Goal: Task Accomplishment & Management: Use online tool/utility

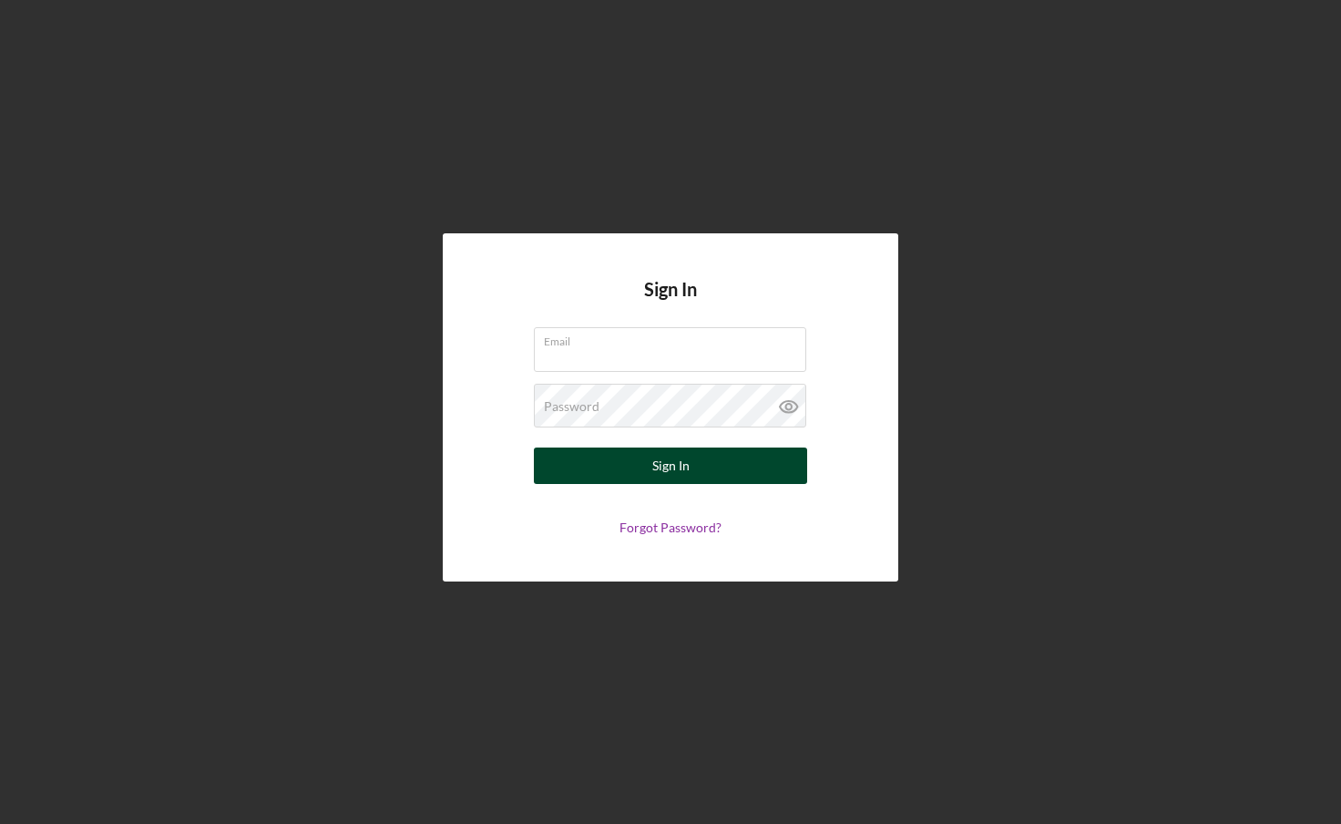
type input "[EMAIL_ADDRESS][DOMAIN_NAME]"
click at [652, 466] on div "Sign In" at bounding box center [670, 465] width 37 height 36
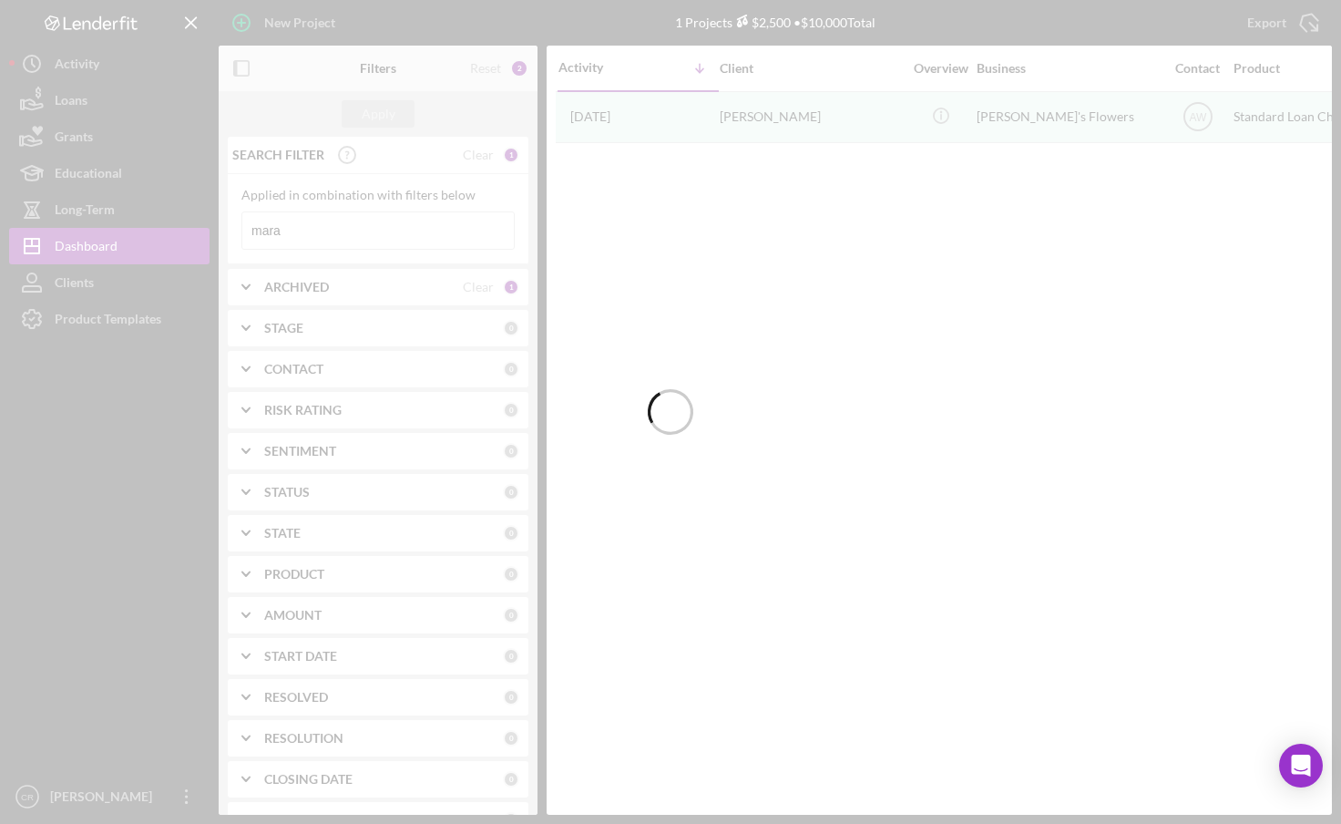
click at [484, 153] on div at bounding box center [670, 412] width 1341 height 824
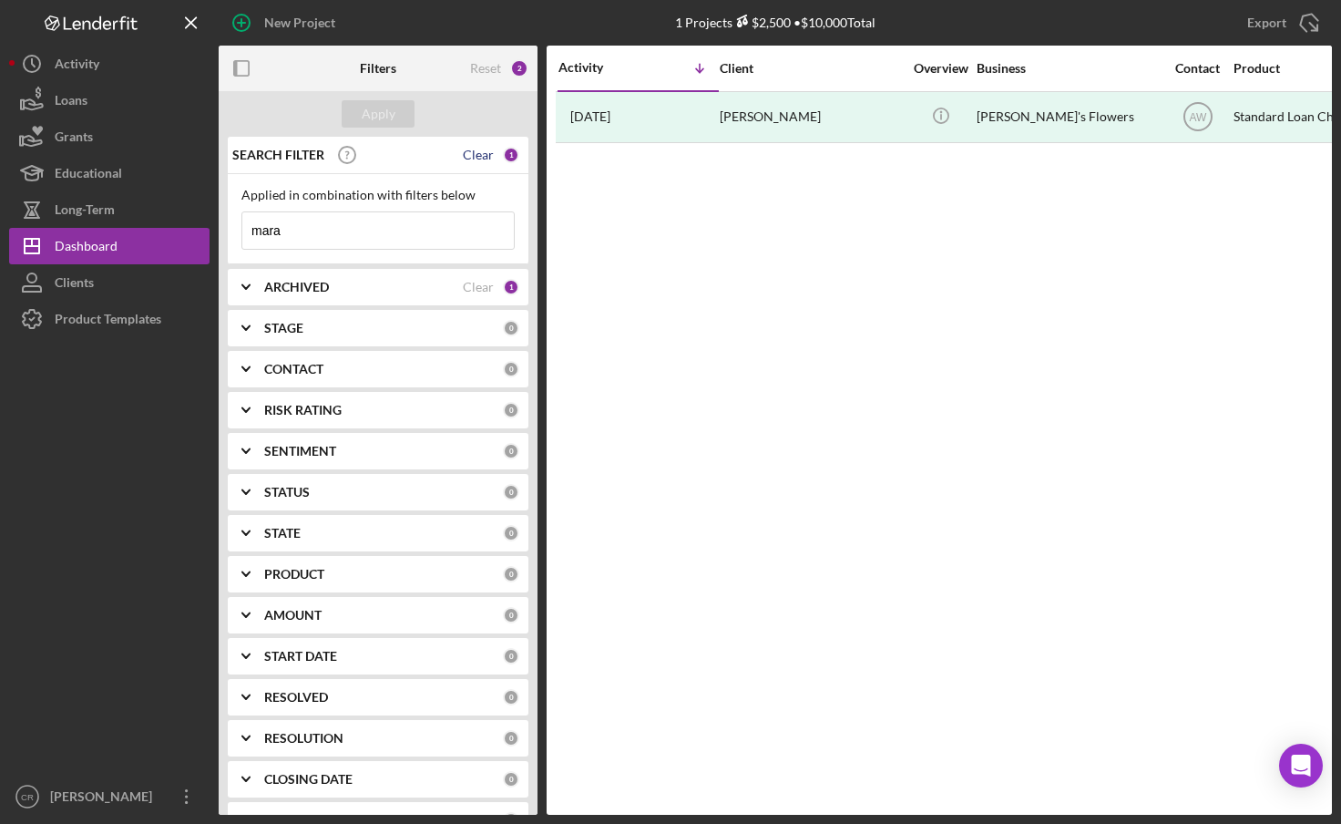
click at [479, 156] on div "Clear" at bounding box center [478, 155] width 31 height 15
click at [394, 118] on button "Apply" at bounding box center [378, 113] width 73 height 27
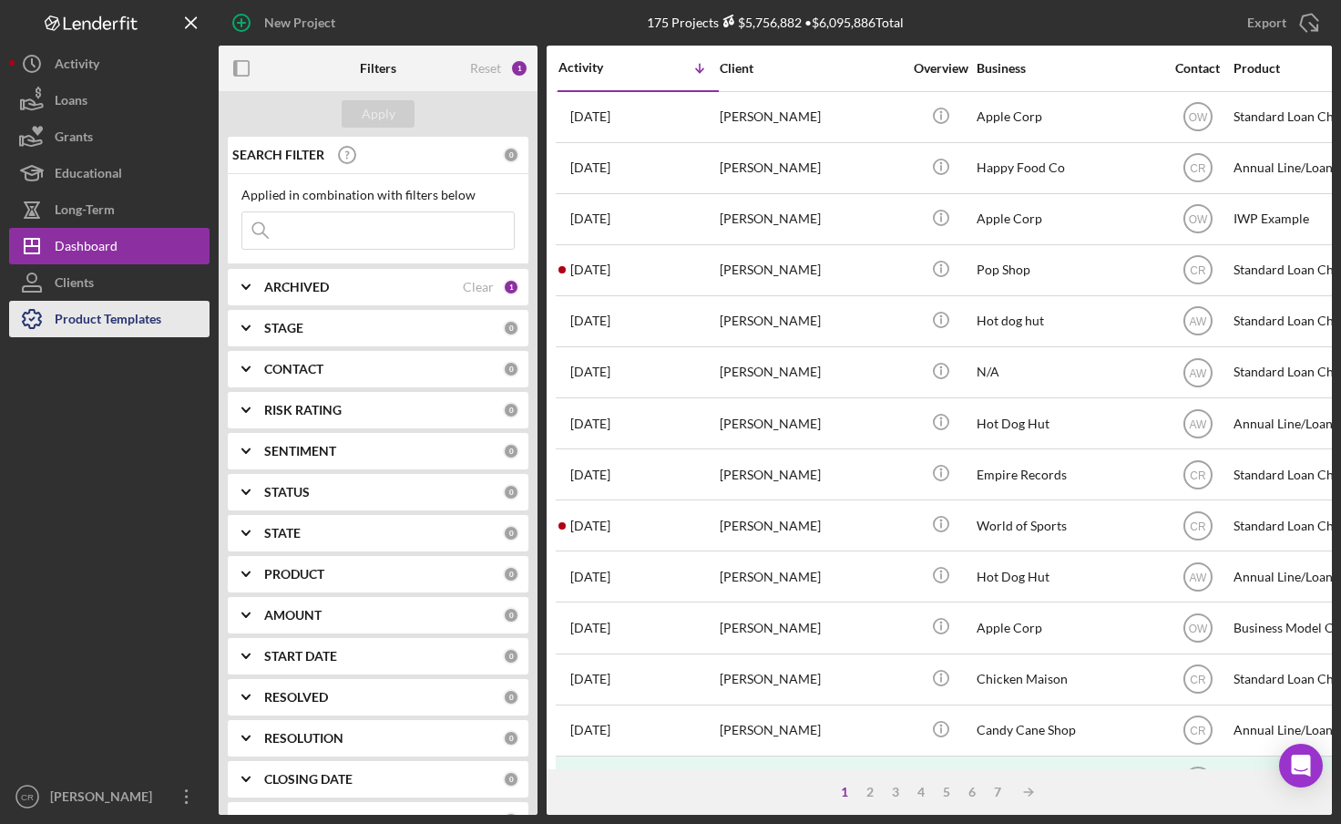
click at [136, 319] on div "Product Templates" at bounding box center [108, 321] width 107 height 41
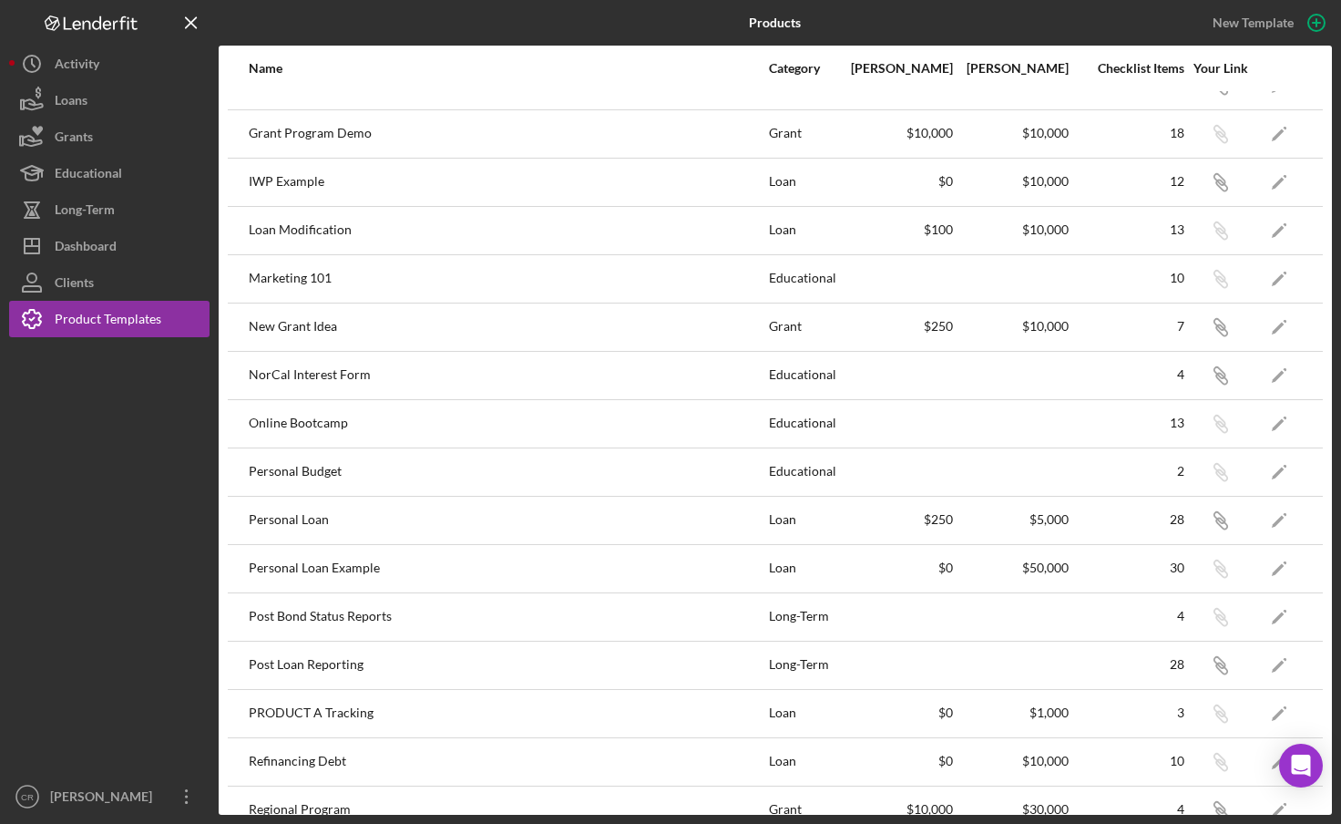
scroll to position [831, 0]
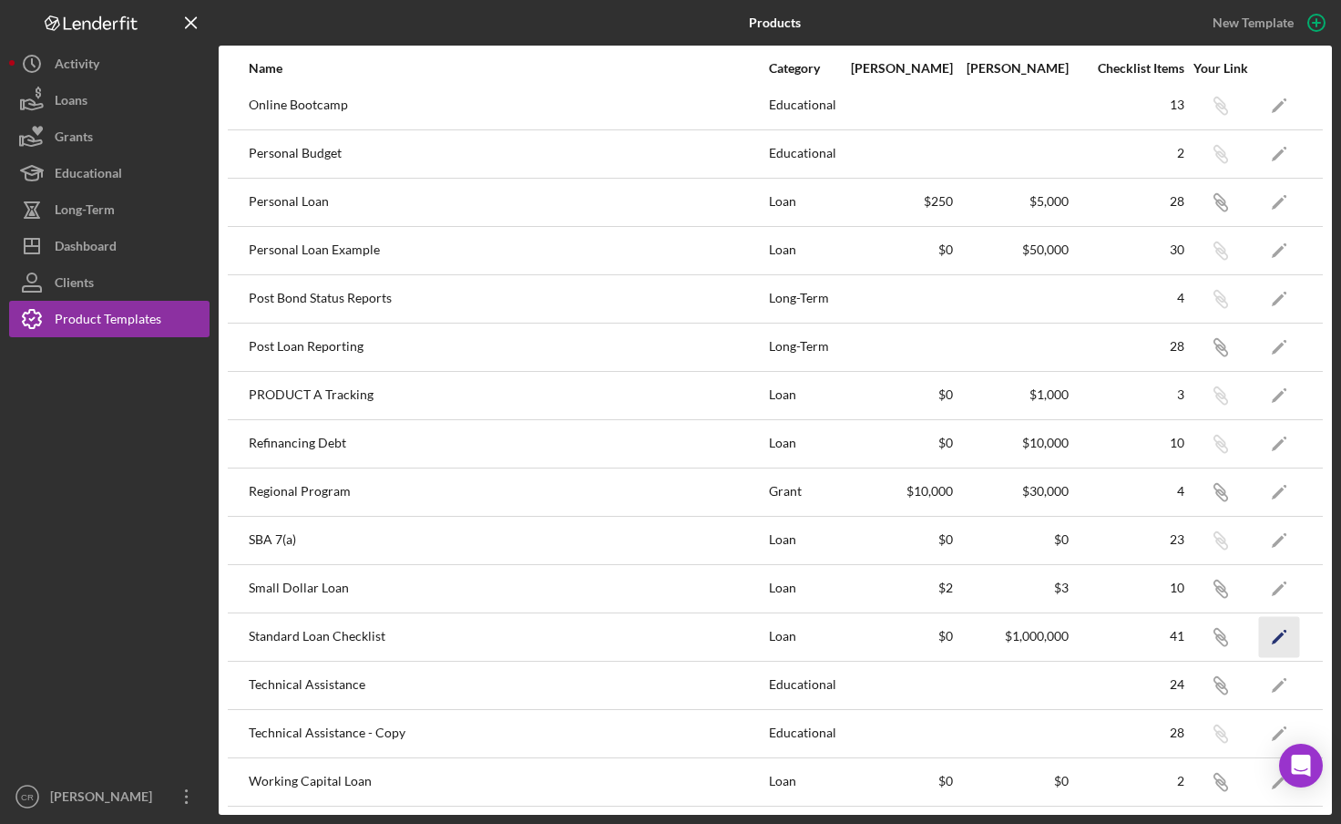
click at [1274, 635] on icon "Icon/Edit" at bounding box center [1279, 636] width 41 height 41
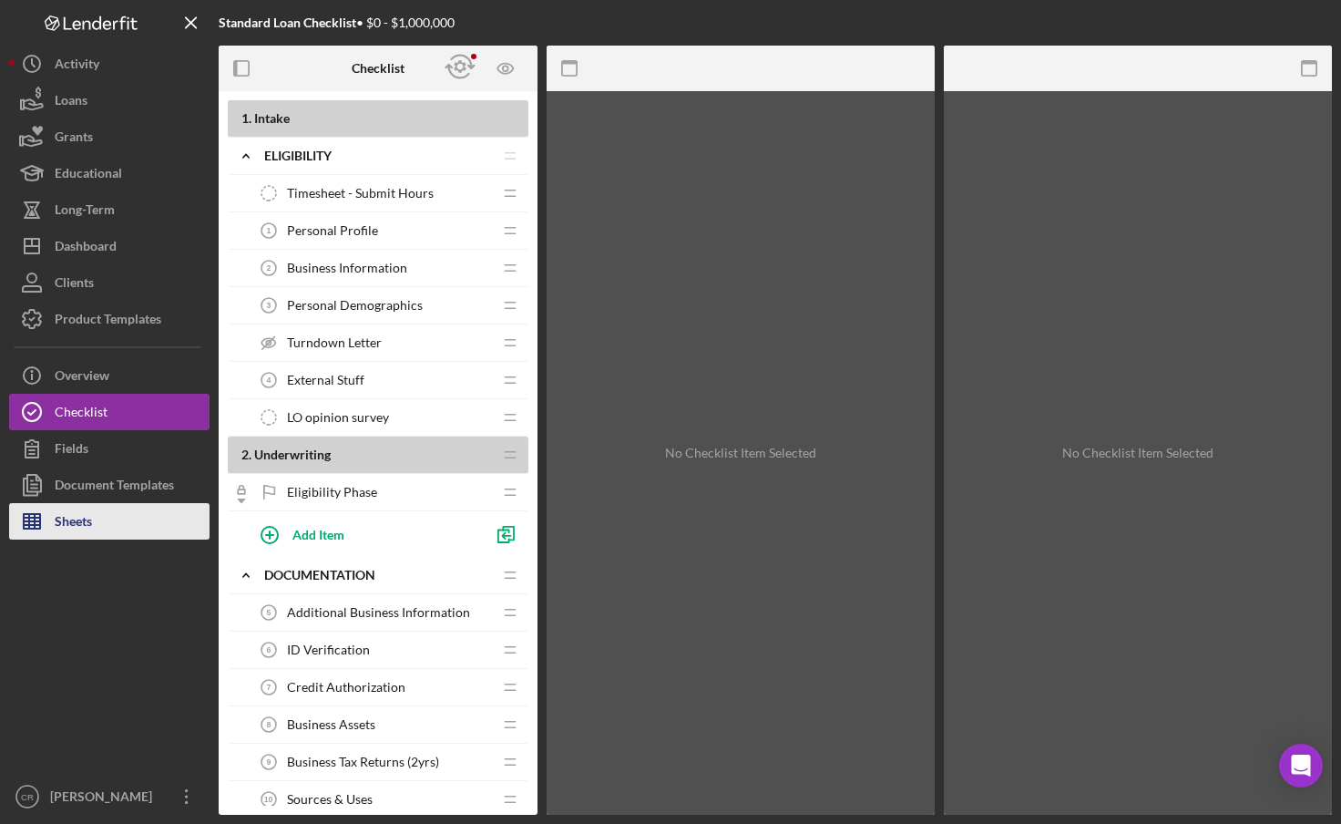
click at [76, 516] on div "Sheets" at bounding box center [73, 523] width 37 height 41
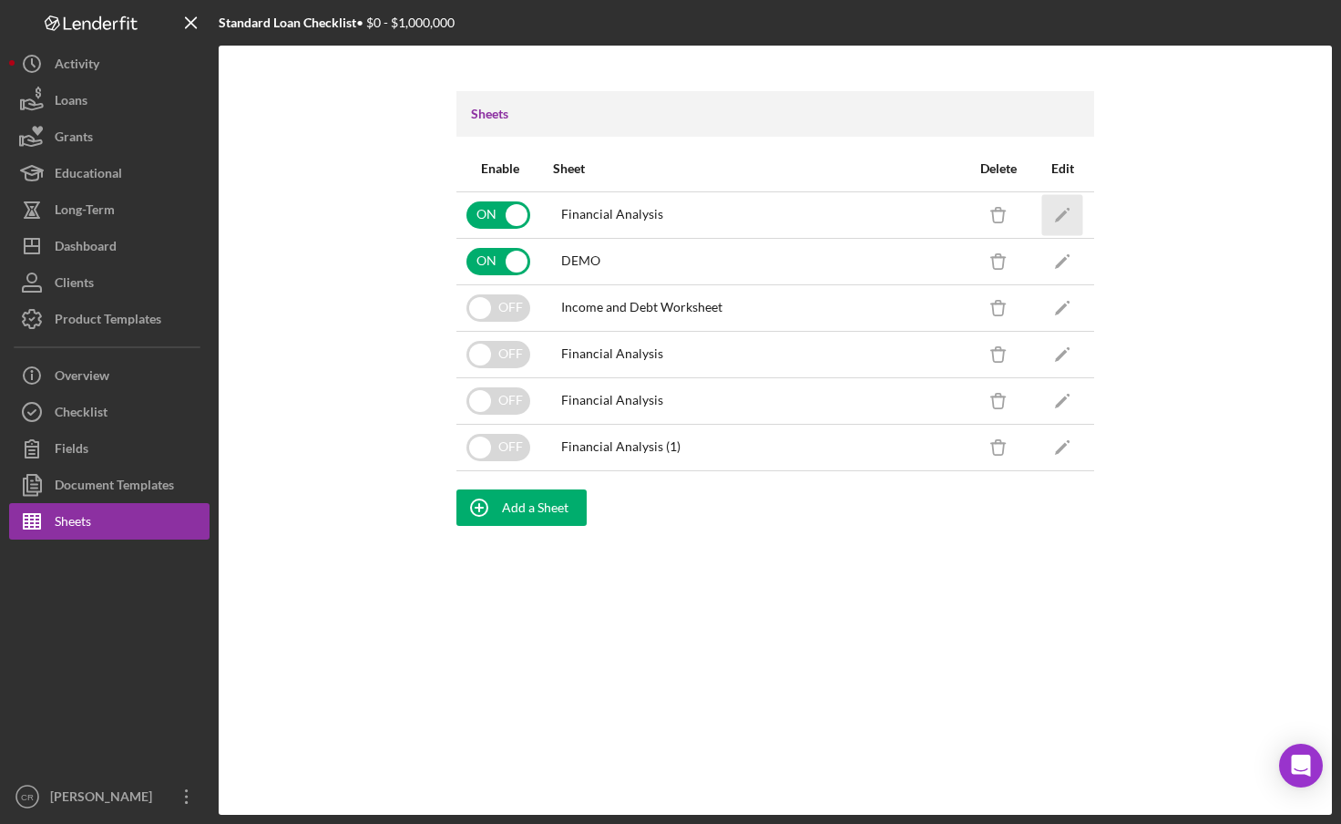
click at [1071, 212] on icon "Icon/Edit" at bounding box center [1062, 214] width 41 height 41
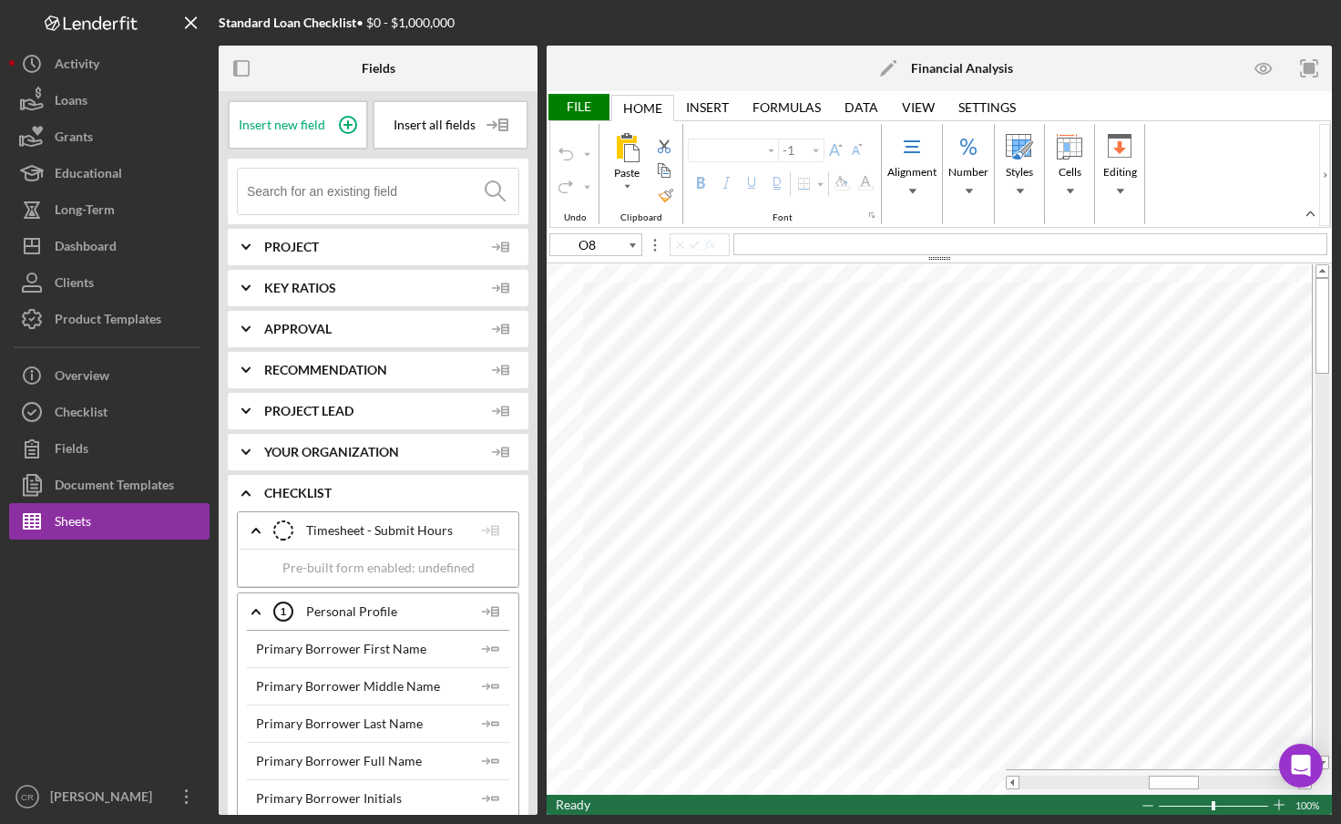
type input "Calibri"
type input "11"
type input "H33"
type input "10"
type input "O8"
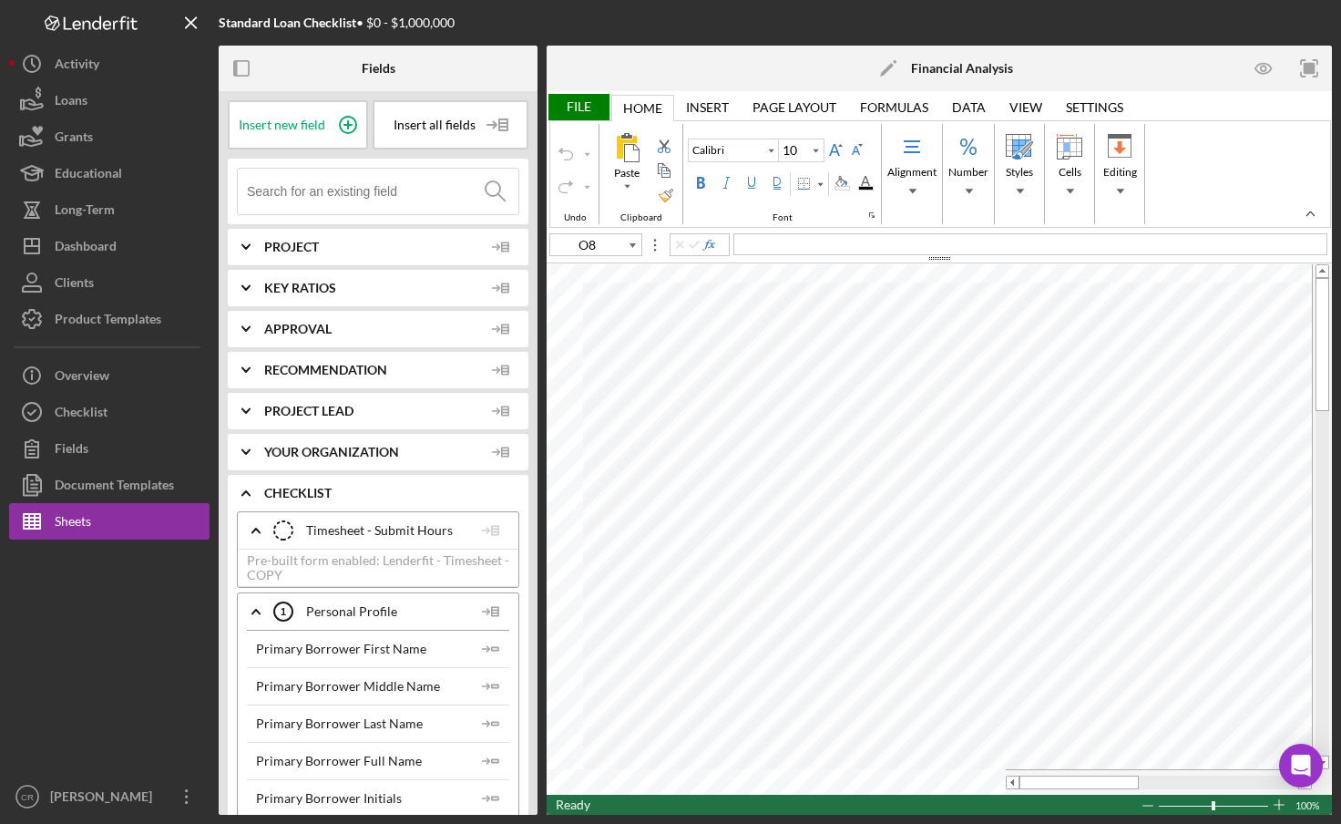
type input "11"
click at [1170, 785] on span at bounding box center [1173, 782] width 12 height 12
drag, startPoint x: 1169, startPoint y: 785, endPoint x: 1005, endPoint y: 786, distance: 164.0
click at [1006, 786] on div at bounding box center [1159, 782] width 306 height 14
click at [955, 790] on tr at bounding box center [929, 782] width 765 height 26
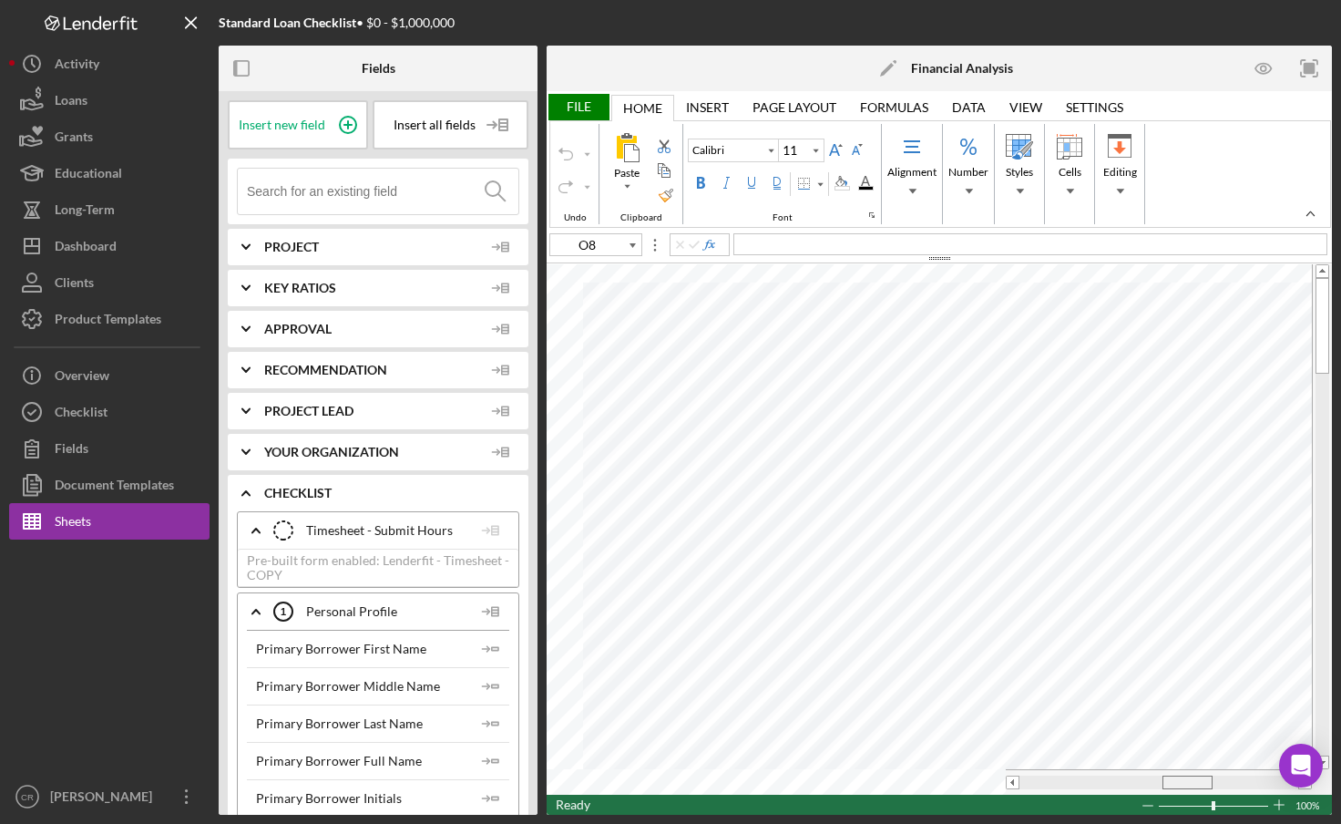
drag, startPoint x: 1051, startPoint y: 783, endPoint x: 1194, endPoint y: 773, distance: 143.3
click at [1194, 773] on div at bounding box center [1159, 782] width 306 height 26
type input "L9"
type input "10"
type input "O8"
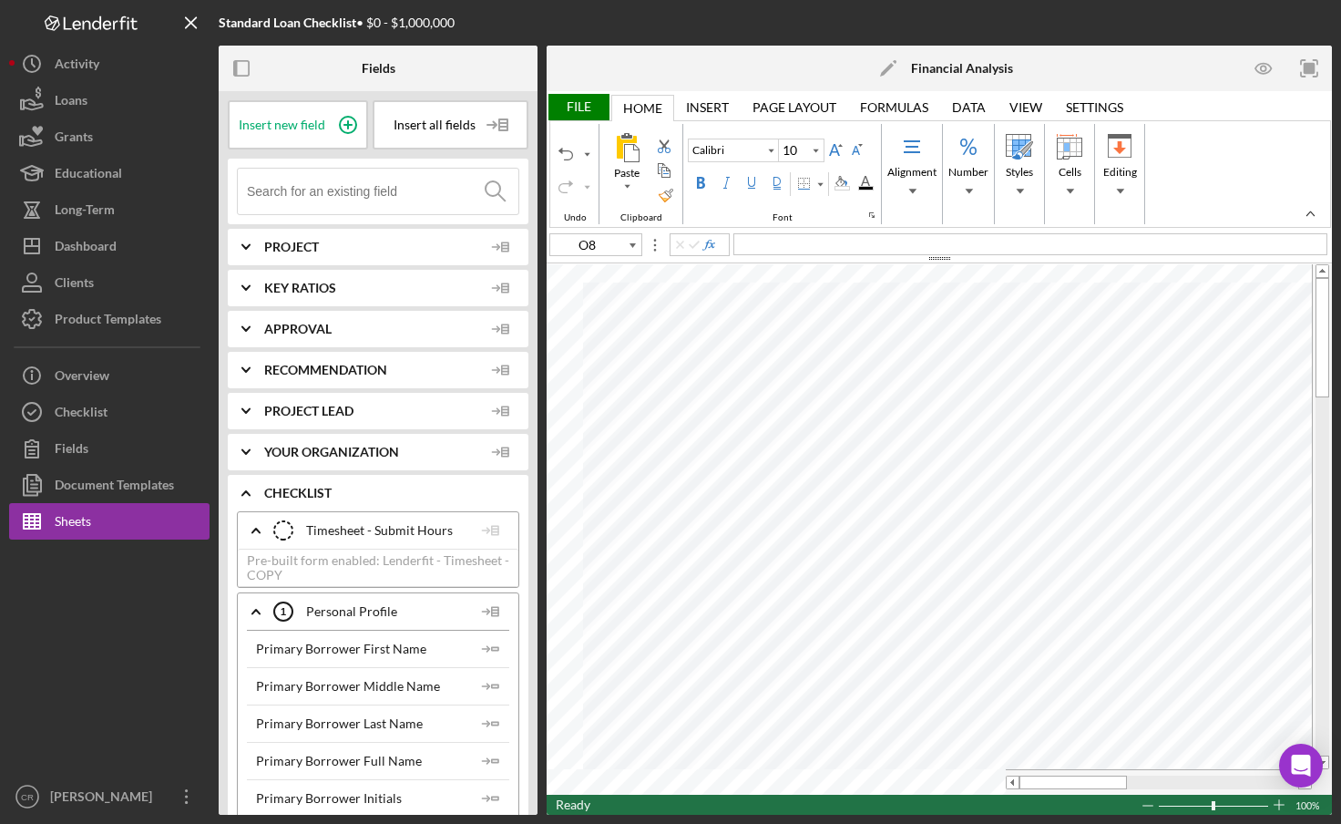
type input "11"
type input "L26"
type input "10"
type input "O8"
type input "11"
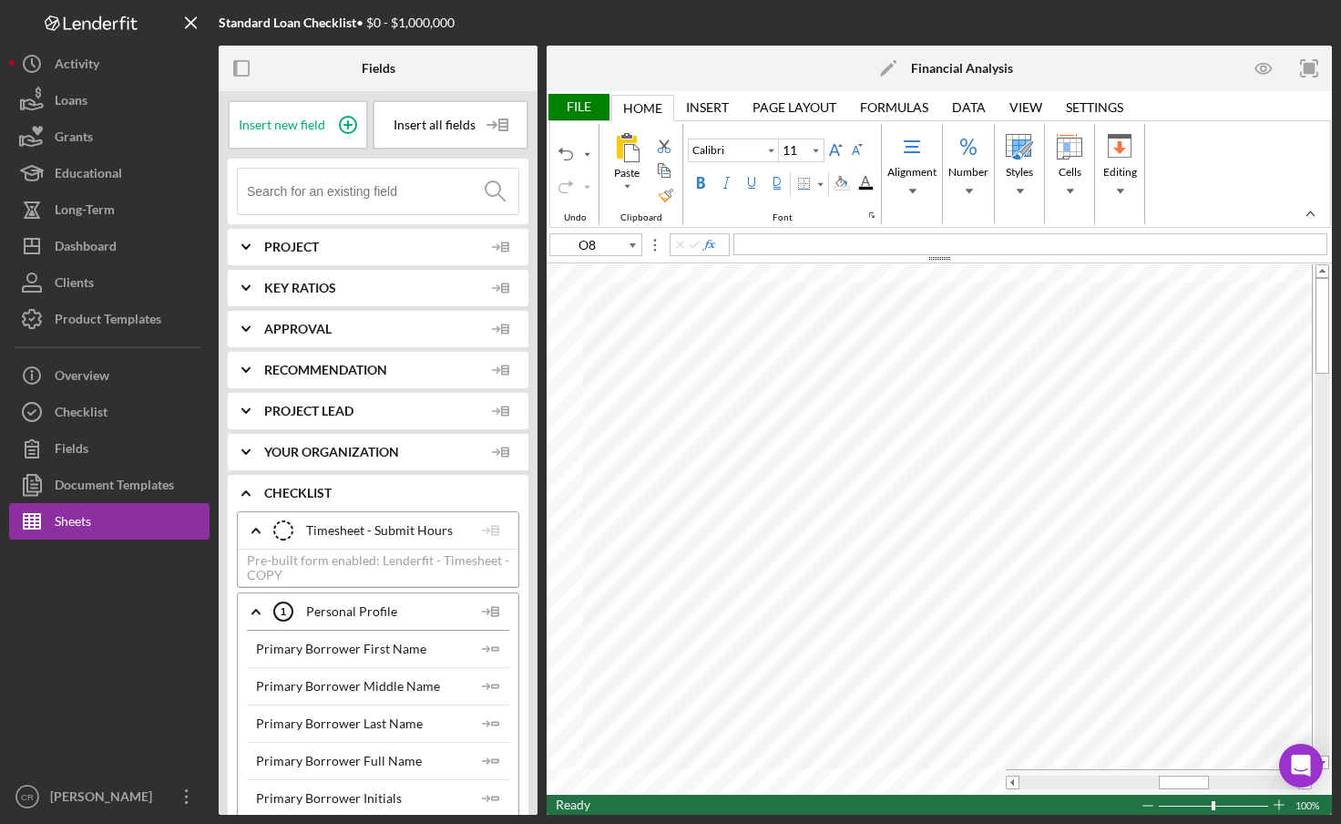
type input "C6"
type input "10"
type input "D4"
type input "Lato"
type input "10.5"
